Goal: Find specific page/section: Find specific page/section

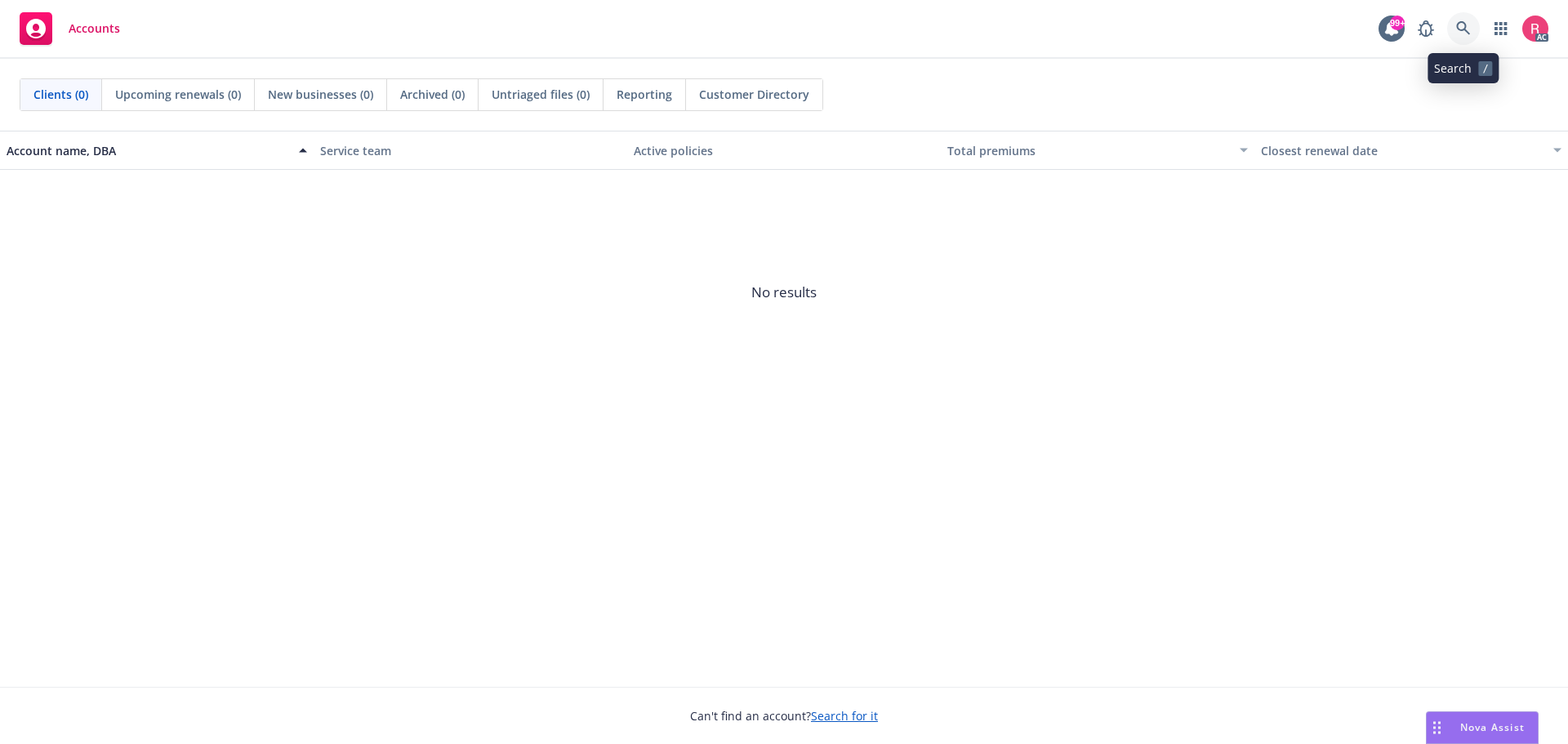
click at [1456, 28] on icon at bounding box center [1463, 28] width 15 height 15
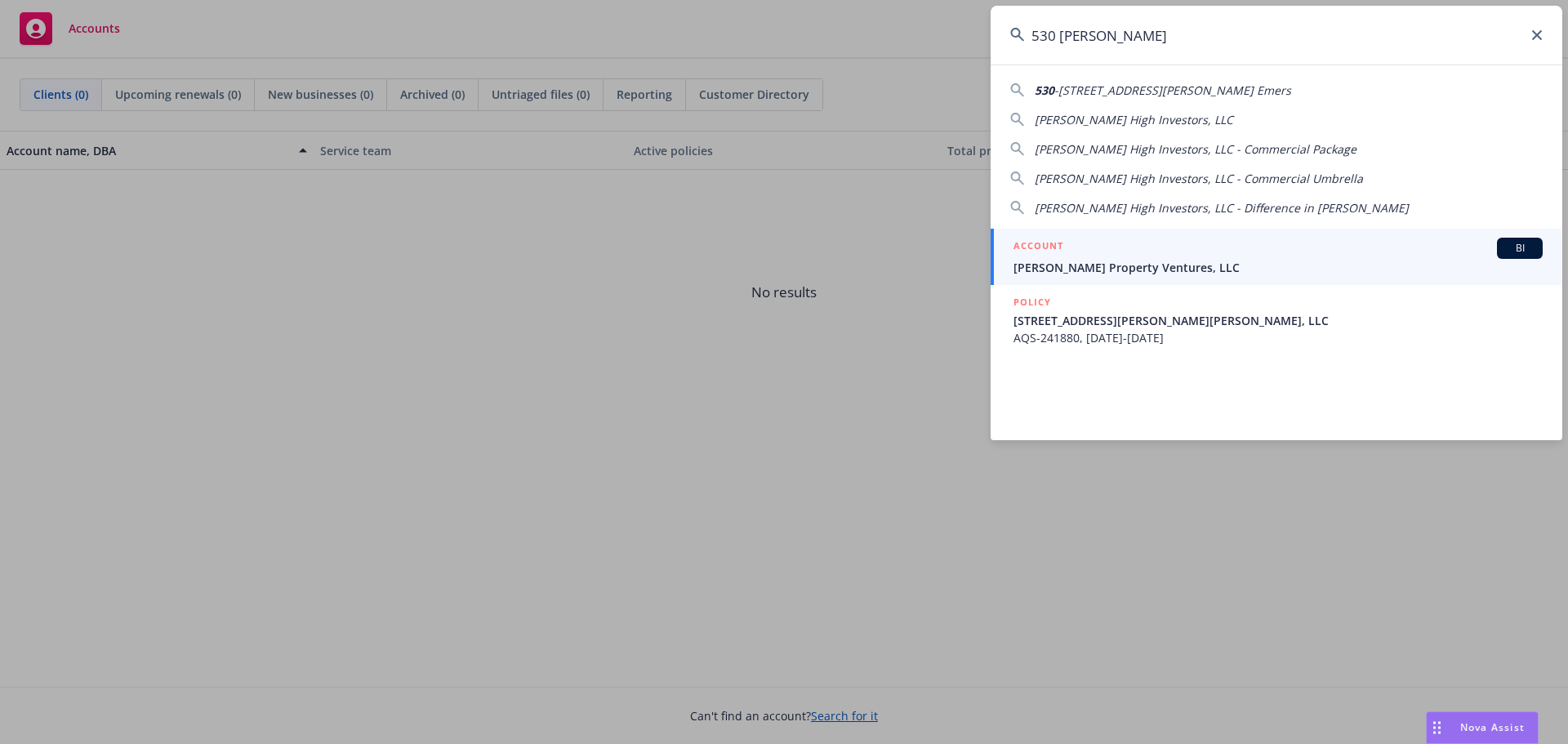
type input "530 [PERSON_NAME]"
click at [1505, 249] on span "BI" at bounding box center [1519, 248] width 33 height 15
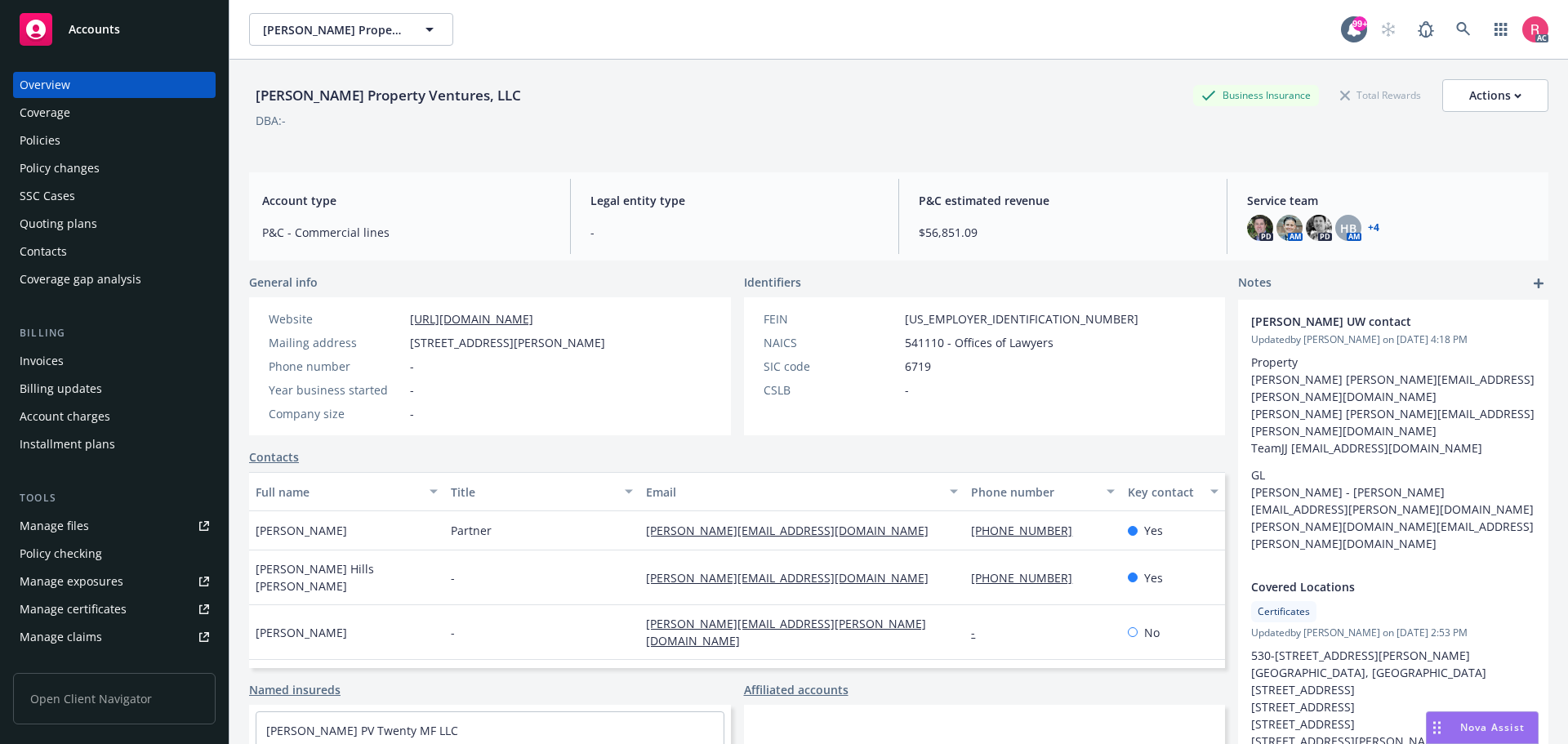
click at [33, 365] on div "Invoices" at bounding box center [41, 361] width 44 height 26
